Goal: Transaction & Acquisition: Download file/media

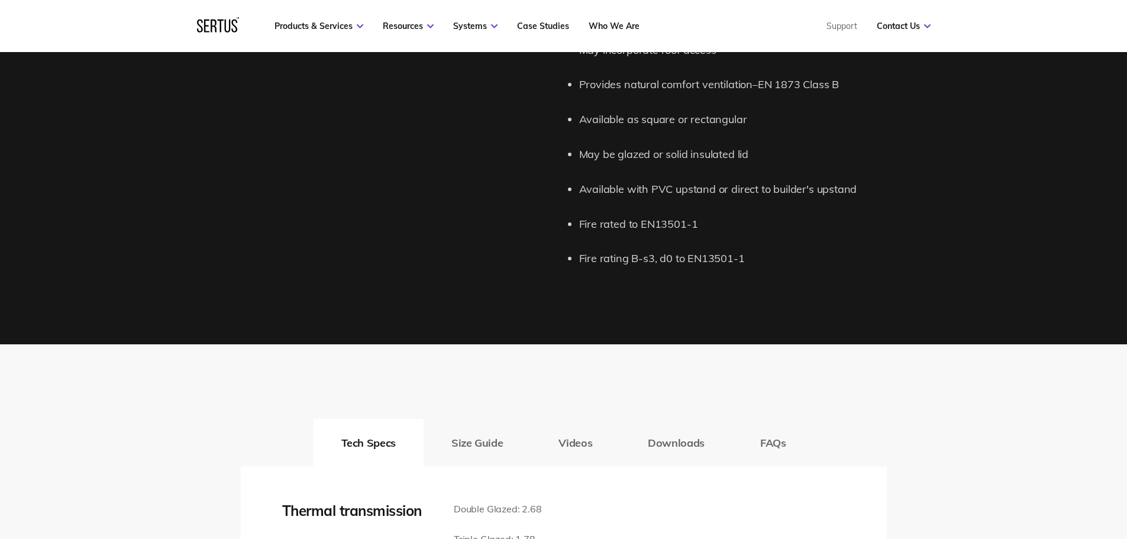
scroll to position [1578, 0]
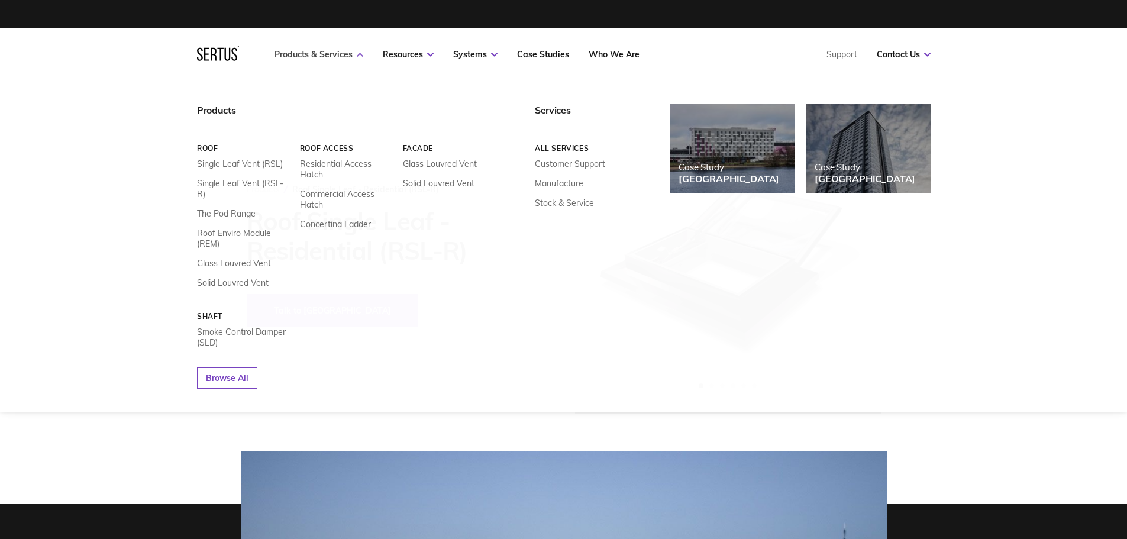
click at [350, 51] on link "Products & Services" at bounding box center [319, 54] width 89 height 11
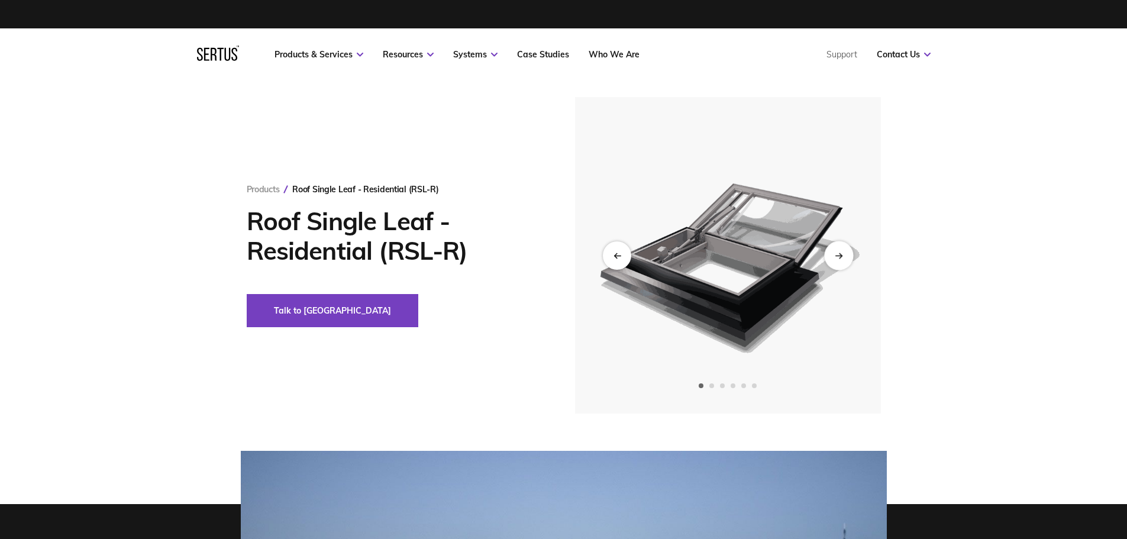
click at [831, 249] on div "Next slide" at bounding box center [838, 255] width 29 height 29
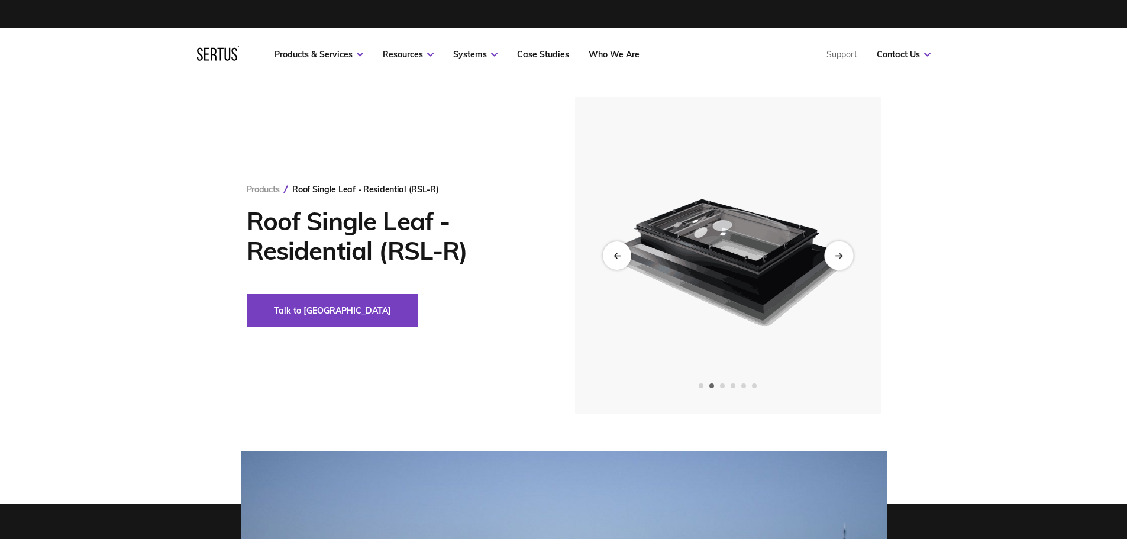
click at [841, 252] on icon "Next slide" at bounding box center [839, 255] width 8 height 7
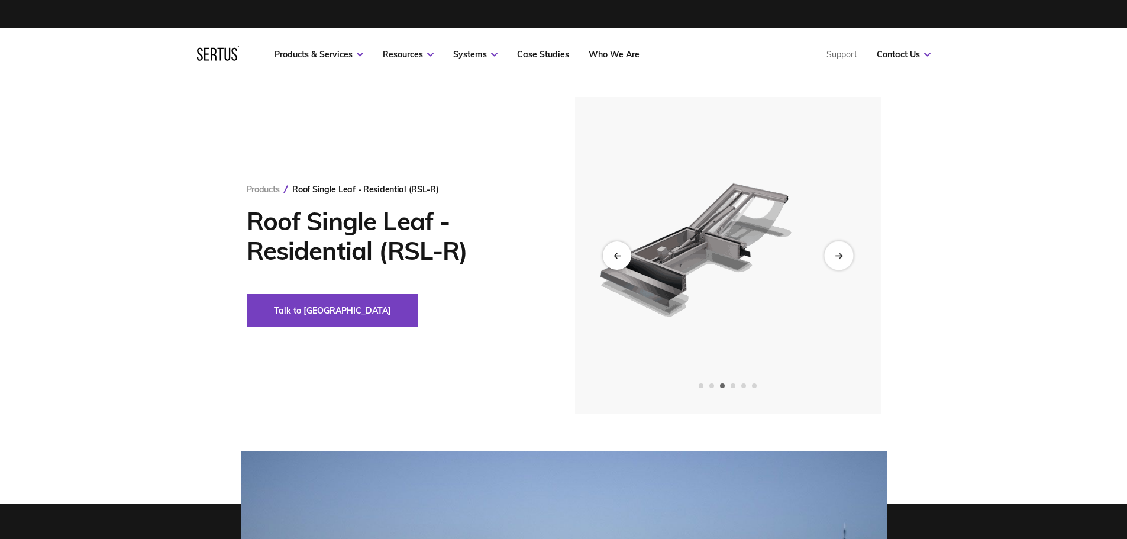
click at [841, 252] on icon "Next slide" at bounding box center [839, 255] width 8 height 7
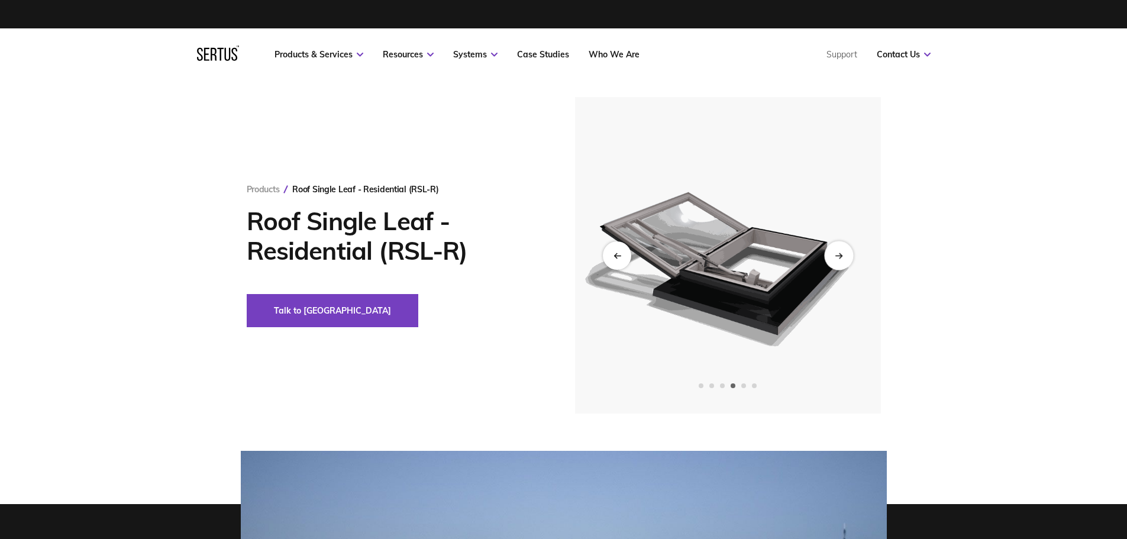
click at [843, 254] on icon "Next slide" at bounding box center [839, 255] width 8 height 7
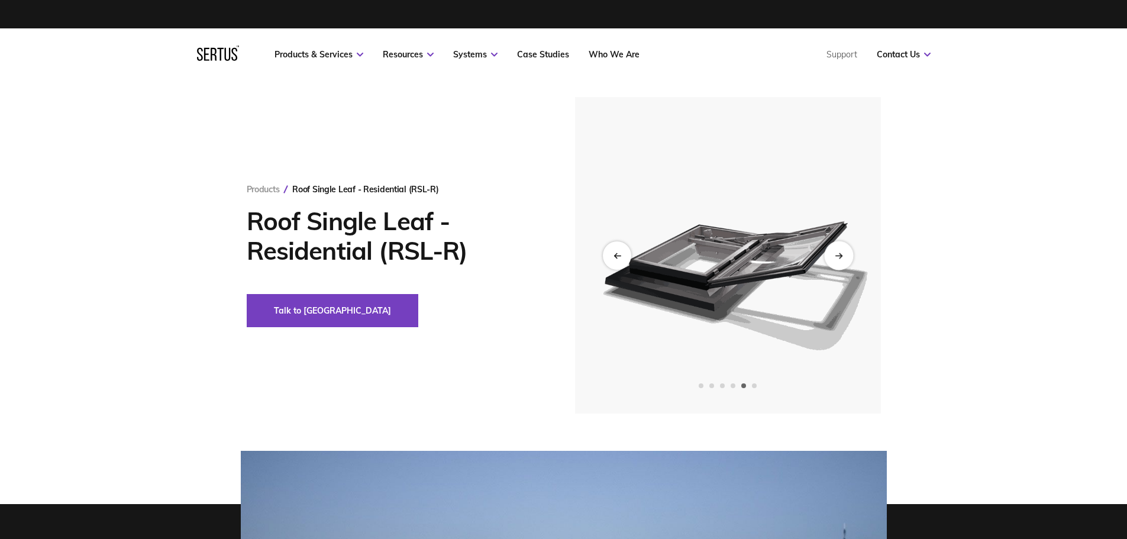
click at [843, 257] on div "Next slide" at bounding box center [838, 255] width 29 height 29
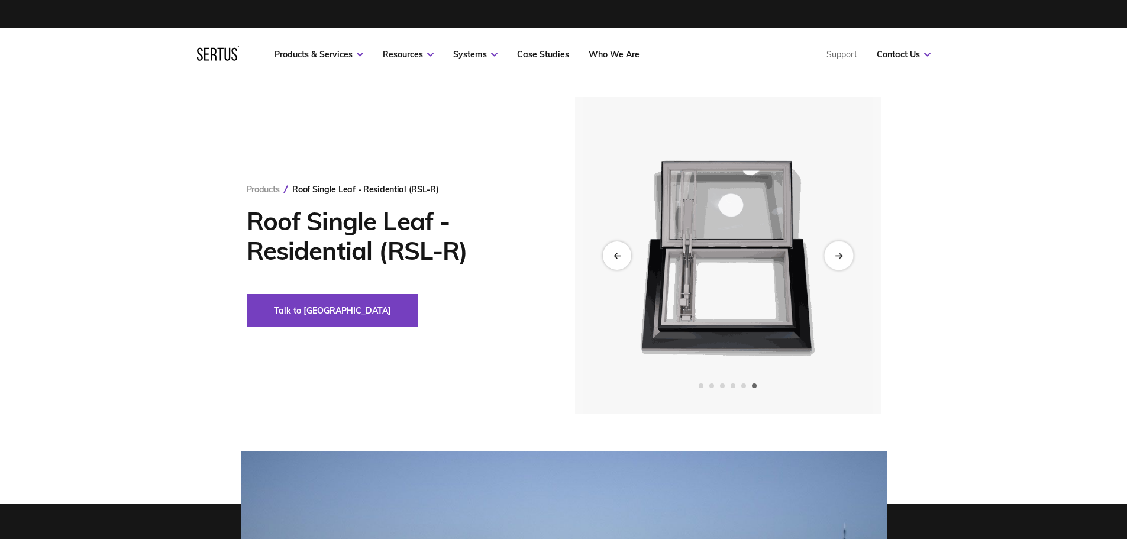
click at [843, 259] on div "Next slide" at bounding box center [838, 255] width 29 height 29
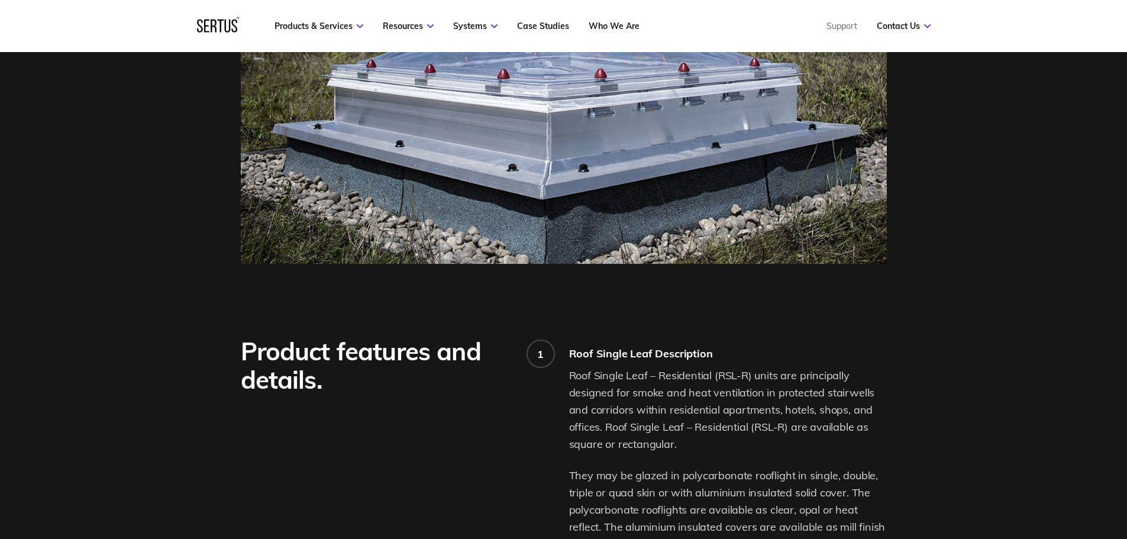
scroll to position [987, 0]
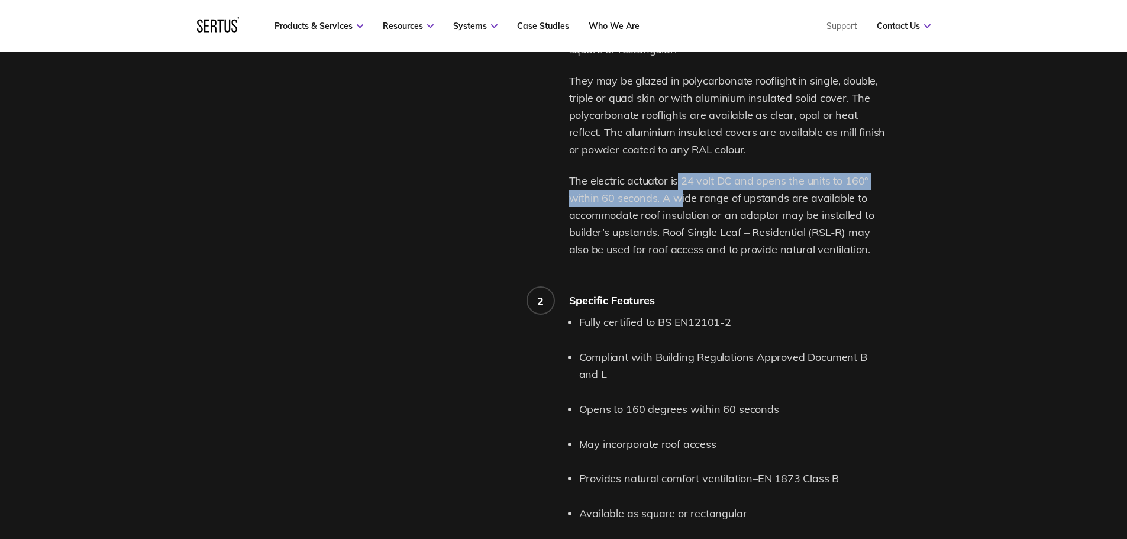
drag, startPoint x: 676, startPoint y: 187, endPoint x: 680, endPoint y: 198, distance: 11.4
click at [680, 198] on p "The electric actuator is 24 volt DC and opens the units to 160° within 60 secon…" at bounding box center [728, 215] width 318 height 85
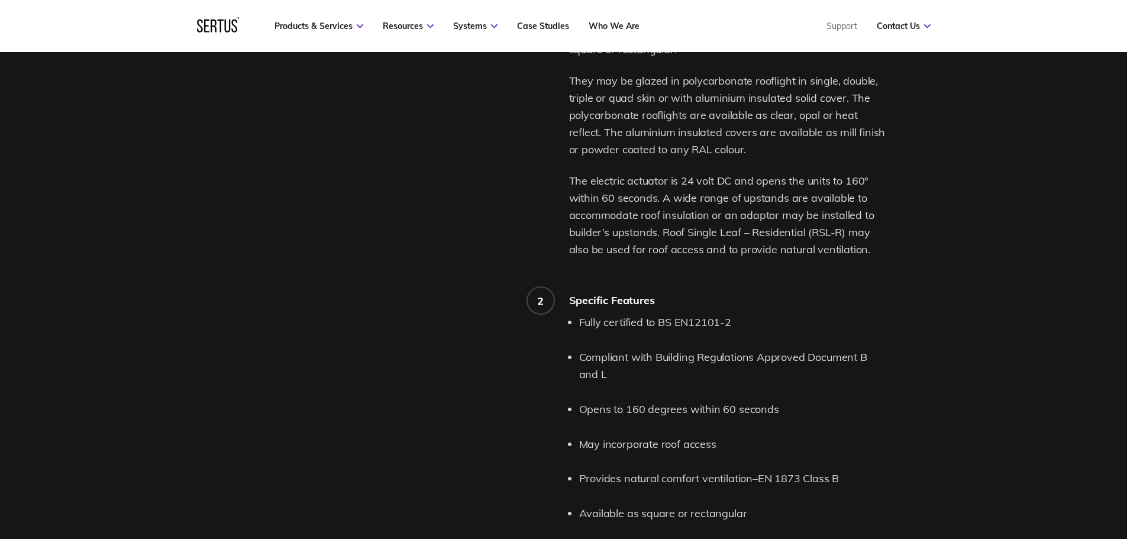
click at [781, 223] on p "The electric actuator is 24 volt DC and opens the units to 160° within 60 secon…" at bounding box center [728, 215] width 318 height 85
click at [798, 214] on p "The electric actuator is 24 volt DC and opens the units to 160° within 60 secon…" at bounding box center [728, 215] width 318 height 85
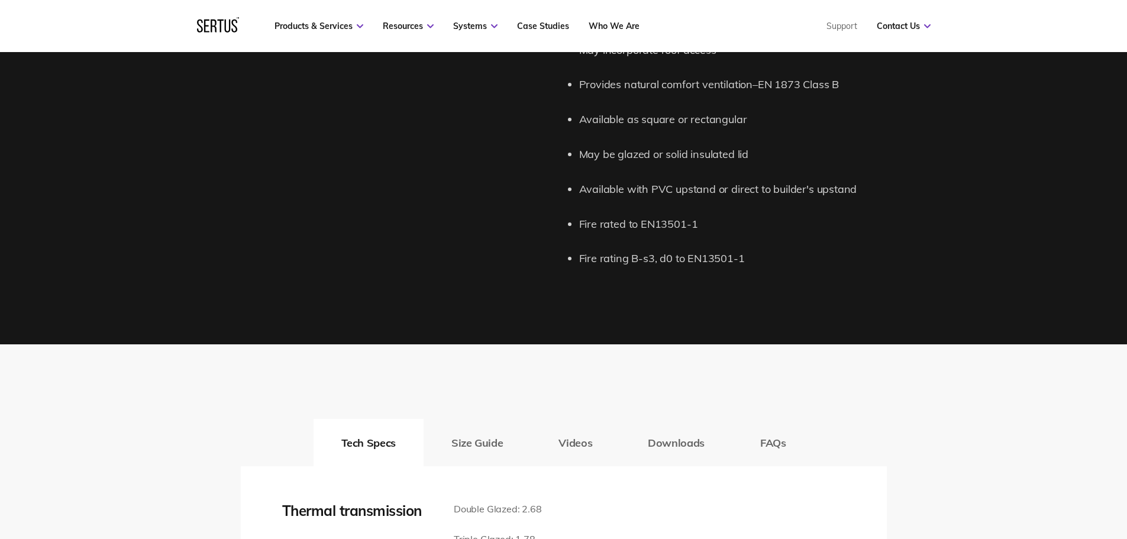
scroll to position [1578, 0]
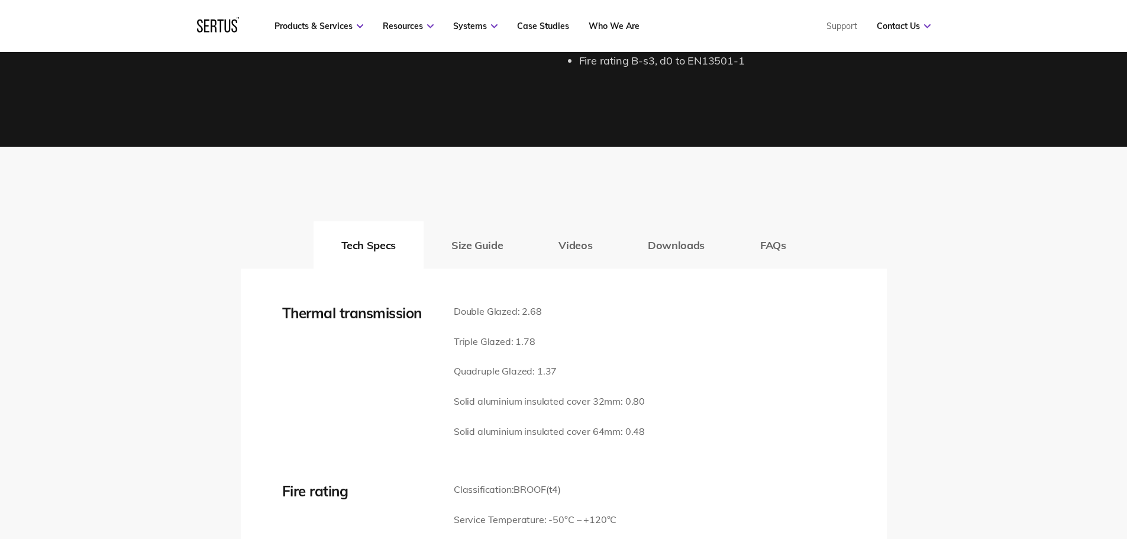
click at [671, 240] on button "Downloads" at bounding box center [676, 244] width 112 height 47
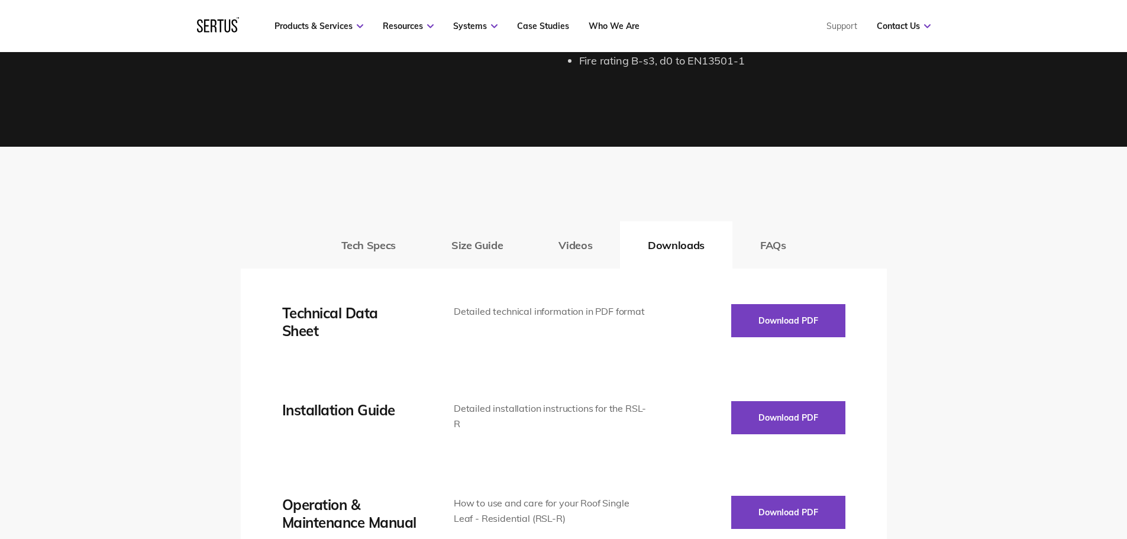
scroll to position [1775, 0]
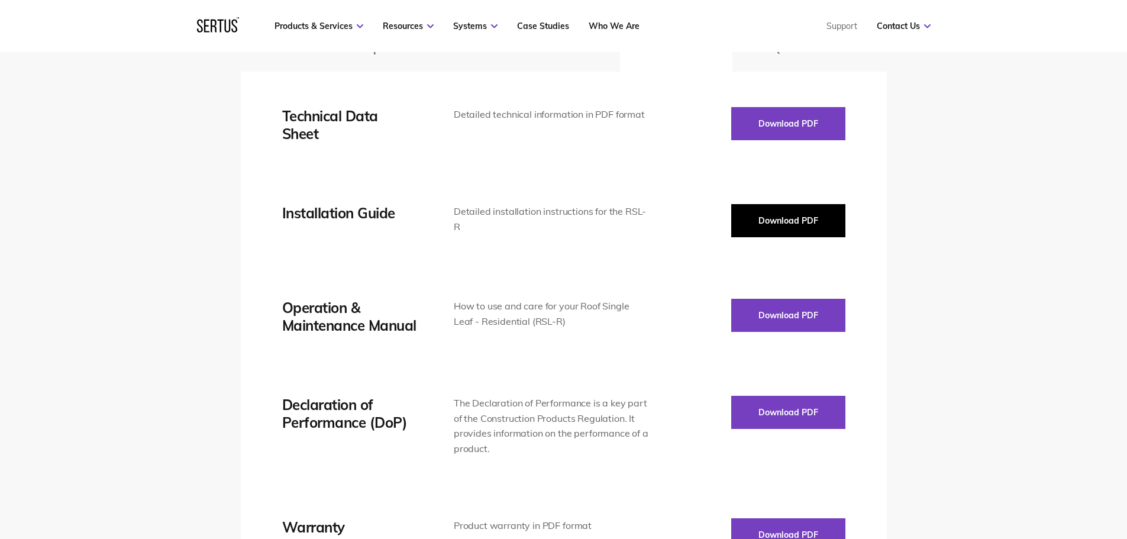
click at [778, 223] on button "Download PDF" at bounding box center [788, 220] width 114 height 33
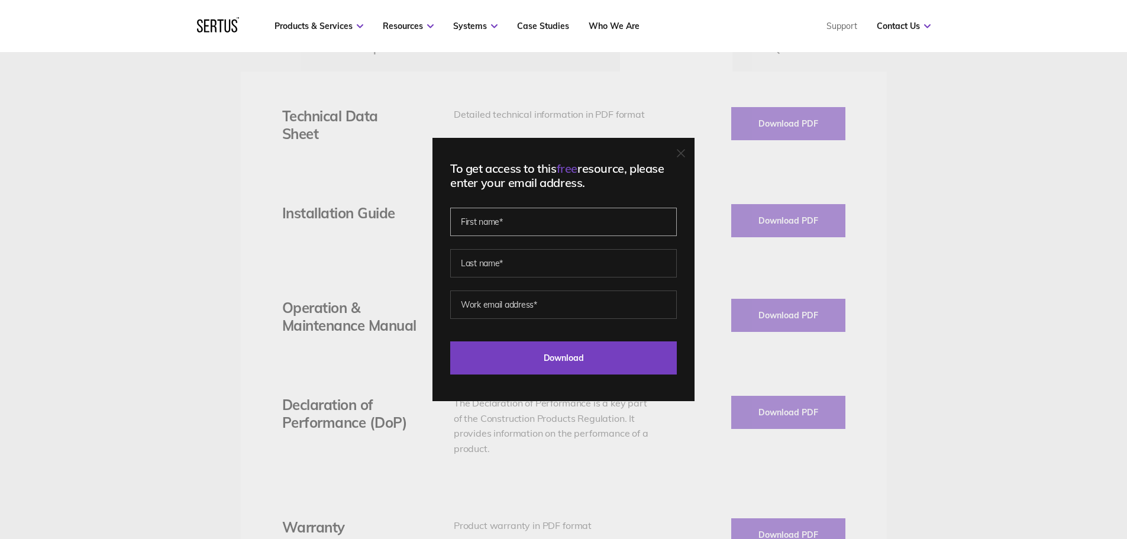
click at [535, 223] on input "text" at bounding box center [563, 222] width 227 height 28
type input "[PERSON_NAME]"
drag, startPoint x: 578, startPoint y: 306, endPoint x: 534, endPoint y: 310, distance: 43.3
click at [534, 310] on input "[PERSON_NAME][EMAIL_ADDRESS][PERSON_NAME][DOMAIN_NAME]" at bounding box center [563, 305] width 227 height 28
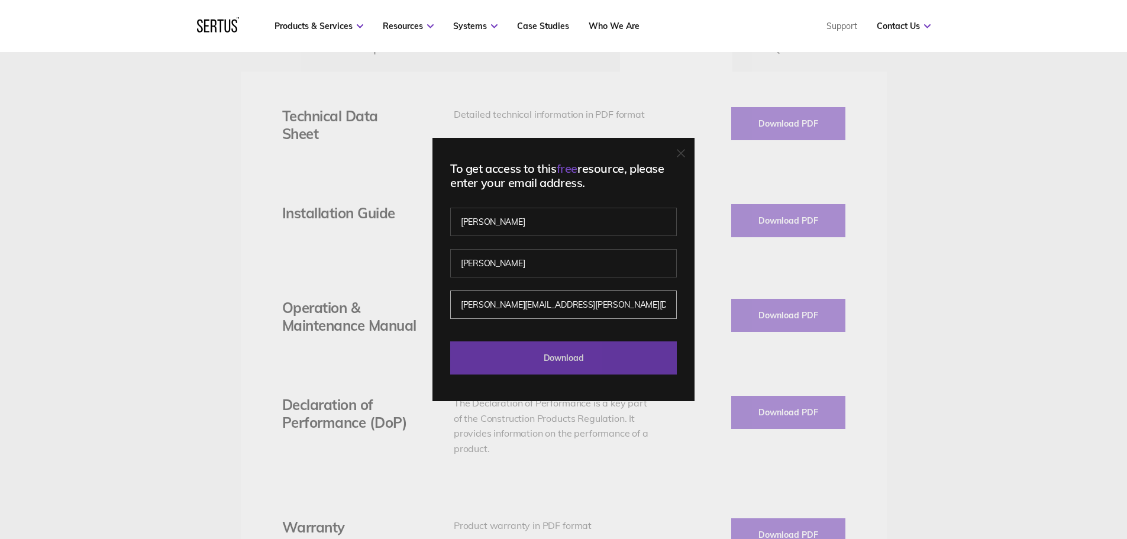
type input "[PERSON_NAME][EMAIL_ADDRESS][PERSON_NAME][DOMAIN_NAME]"
click at [483, 359] on input "Download" at bounding box center [563, 357] width 227 height 33
